Goal: Find specific page/section: Find specific page/section

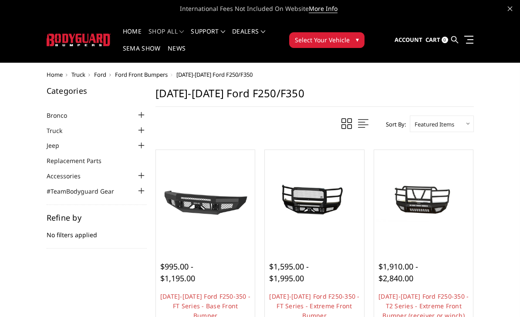
click at [76, 44] on img at bounding box center [79, 40] width 64 height 13
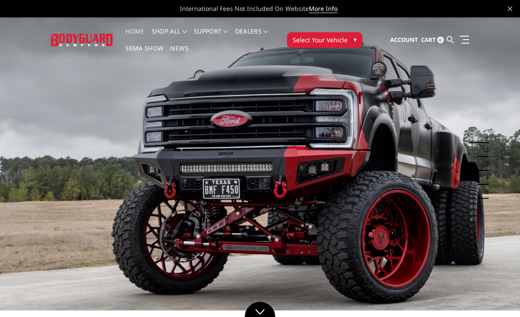
click at [345, 42] on span "Select Your Vehicle" at bounding box center [320, 39] width 55 height 9
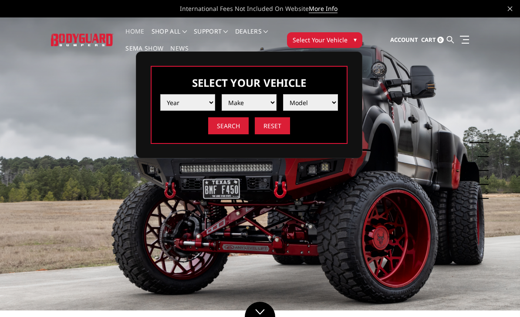
click at [199, 104] on select "Year [DATE] 2024 2023 2022 2021 2020 2019 2018 2017 2016 2015 2014 2013 2012 20…" at bounding box center [187, 102] width 55 height 17
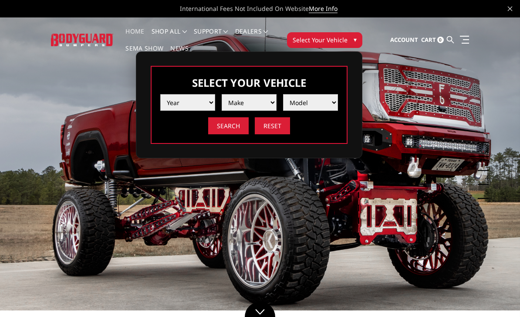
select select "yr_2015"
click at [265, 101] on select "Make Chevrolet Ford GMC Ram Toyota" at bounding box center [249, 102] width 55 height 17
select select "mk_ford"
click at [317, 102] on select "Model F150 F250 / F350 F450 F550" at bounding box center [310, 102] width 55 height 17
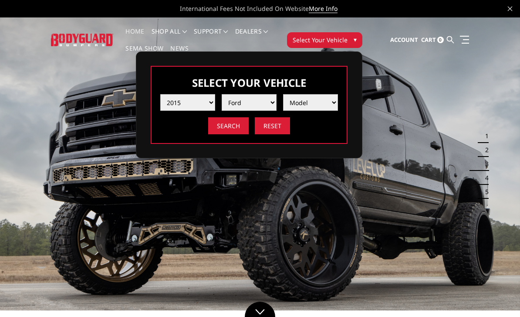
select select "md_f250-f350"
click at [232, 125] on input "Search" at bounding box center [228, 125] width 41 height 17
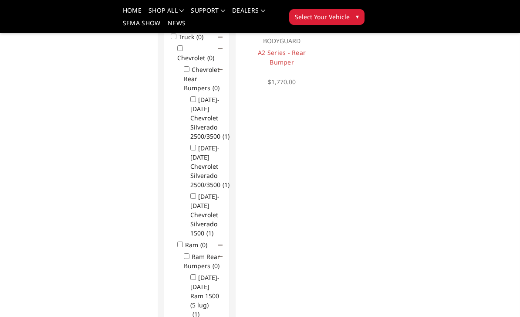
scroll to position [157, 0]
